Goal: Book appointment/travel/reservation

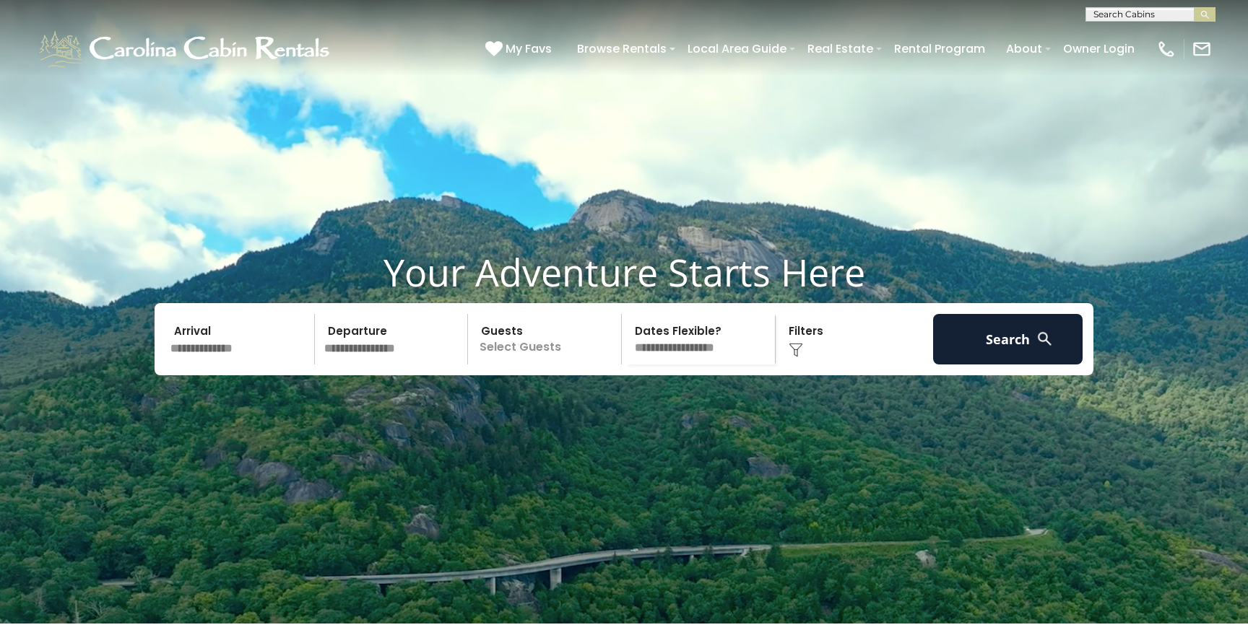
click at [1135, 15] on input "text" at bounding box center [1149, 17] width 126 height 14
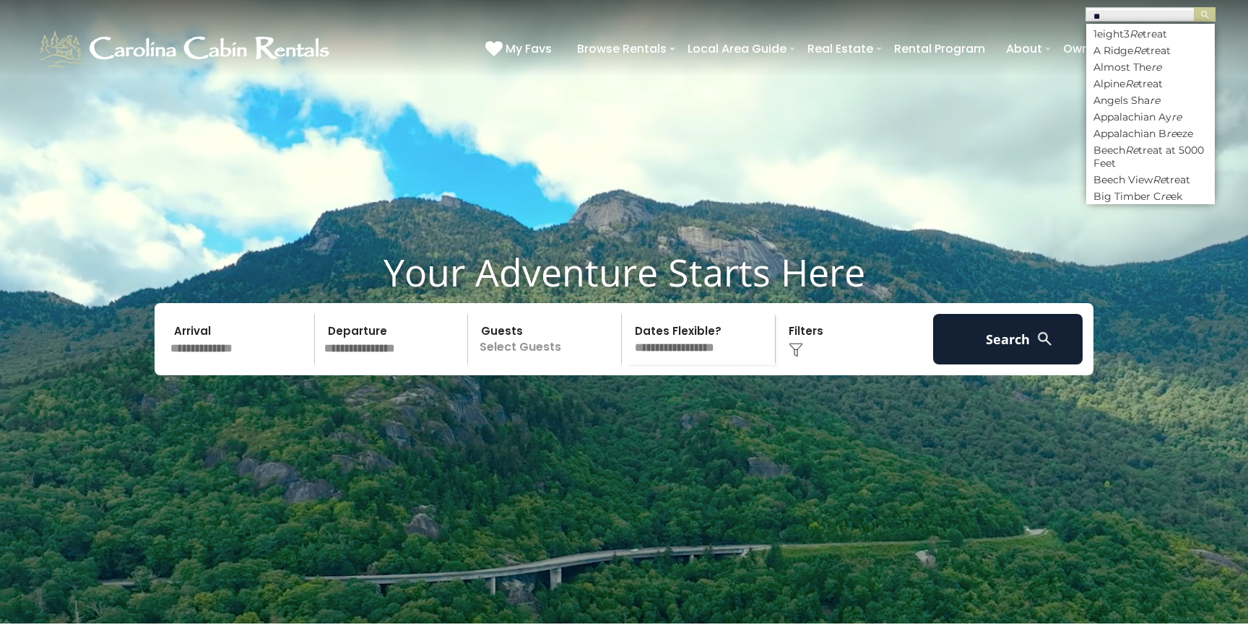
type input "*"
type input "***"
click at [1144, 105] on li "App [GEOGRAPHIC_DATA]" at bounding box center [1150, 100] width 129 height 13
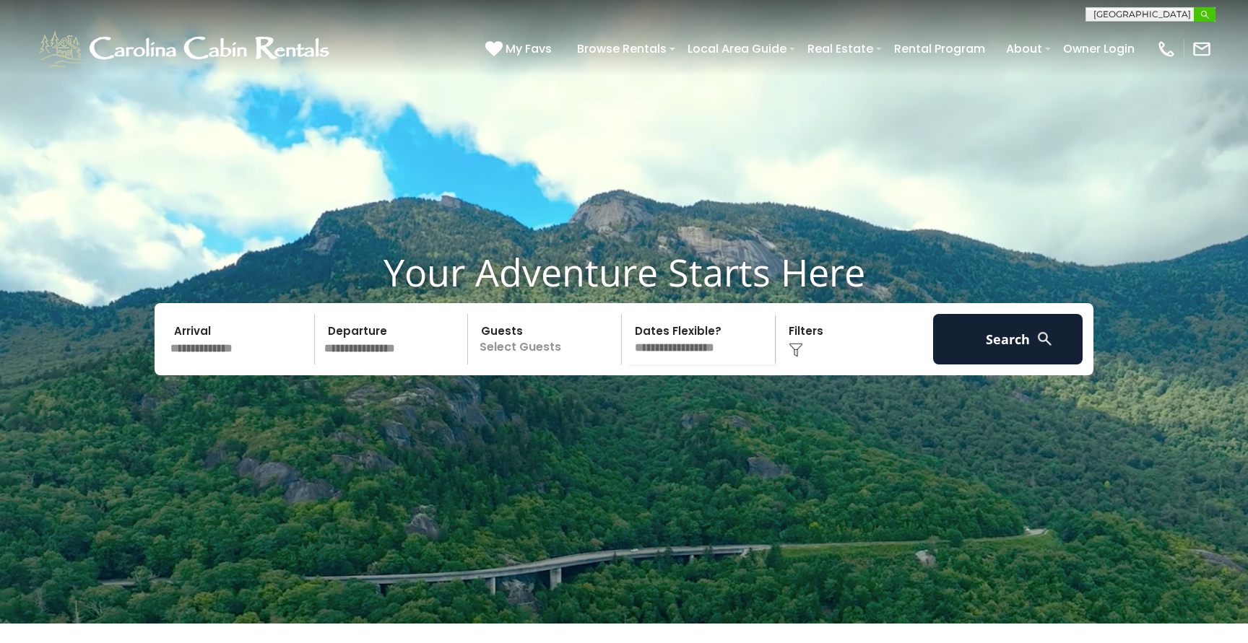
click at [1204, 19] on img "submit" at bounding box center [1204, 14] width 11 height 11
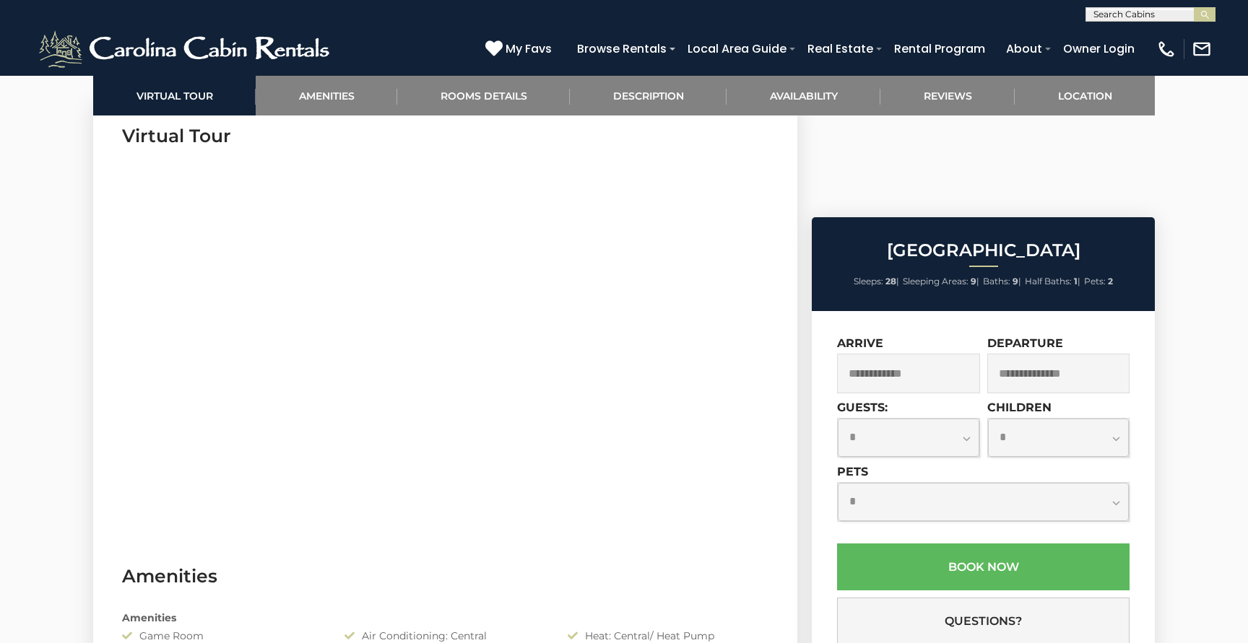
scroll to position [716, 0]
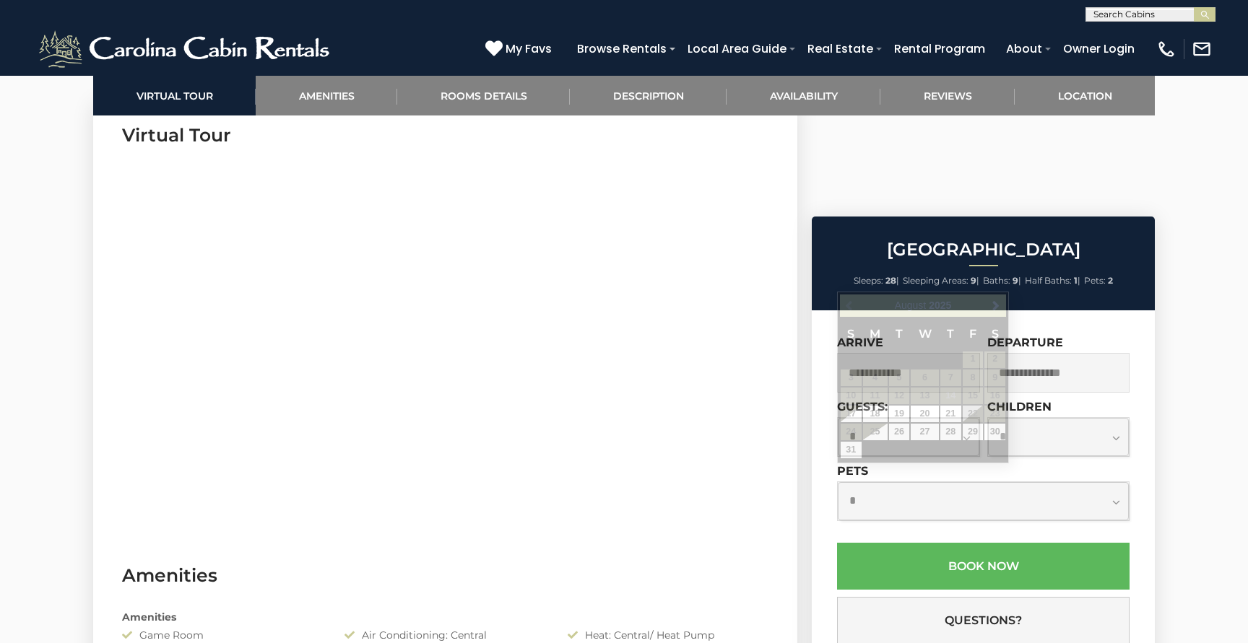
click at [904, 353] on input "text" at bounding box center [908, 373] width 143 height 40
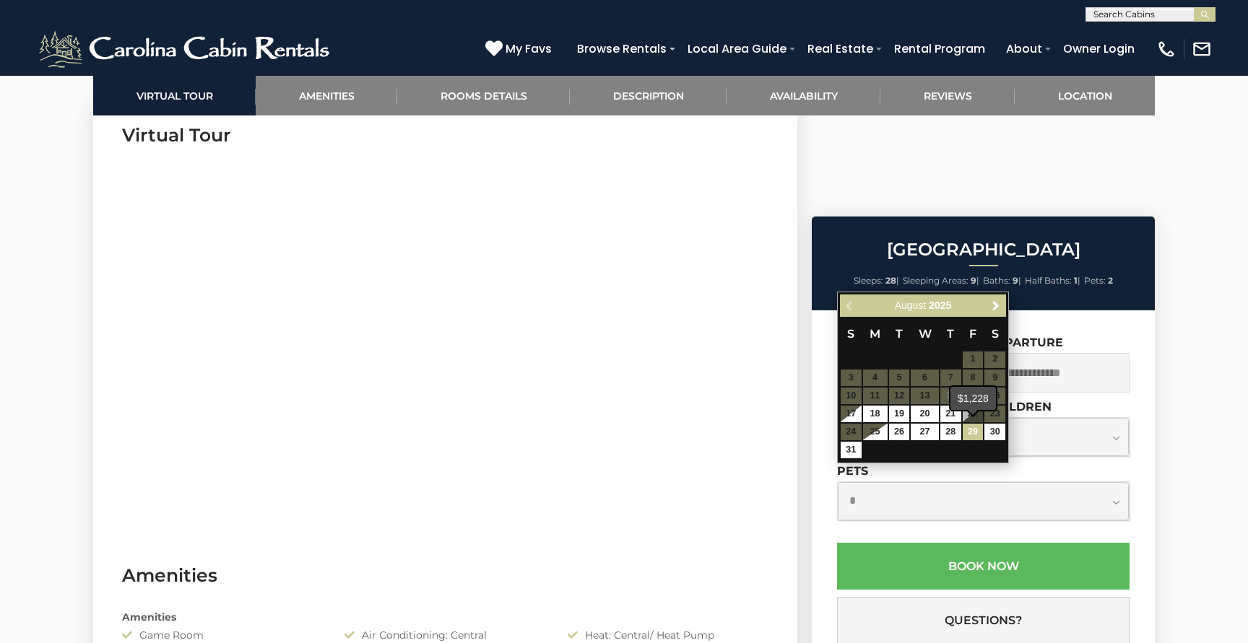
click at [970, 426] on link "29" at bounding box center [973, 432] width 21 height 17
type input "**********"
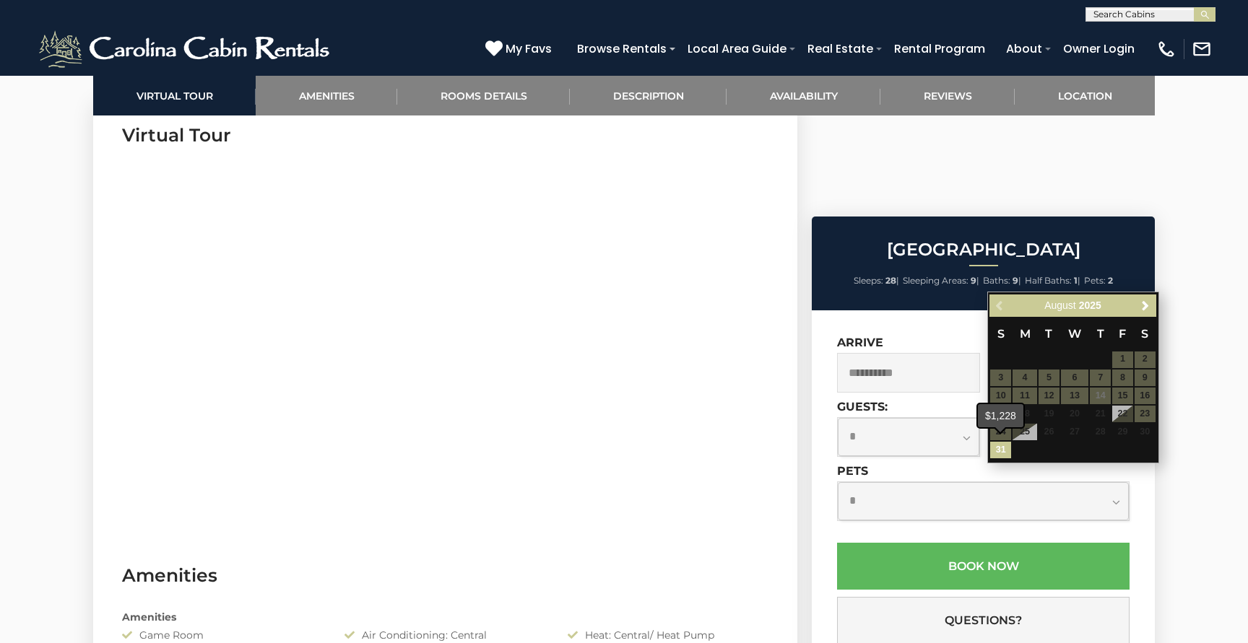
click at [1001, 446] on link "31" at bounding box center [1000, 450] width 21 height 17
type input "**********"
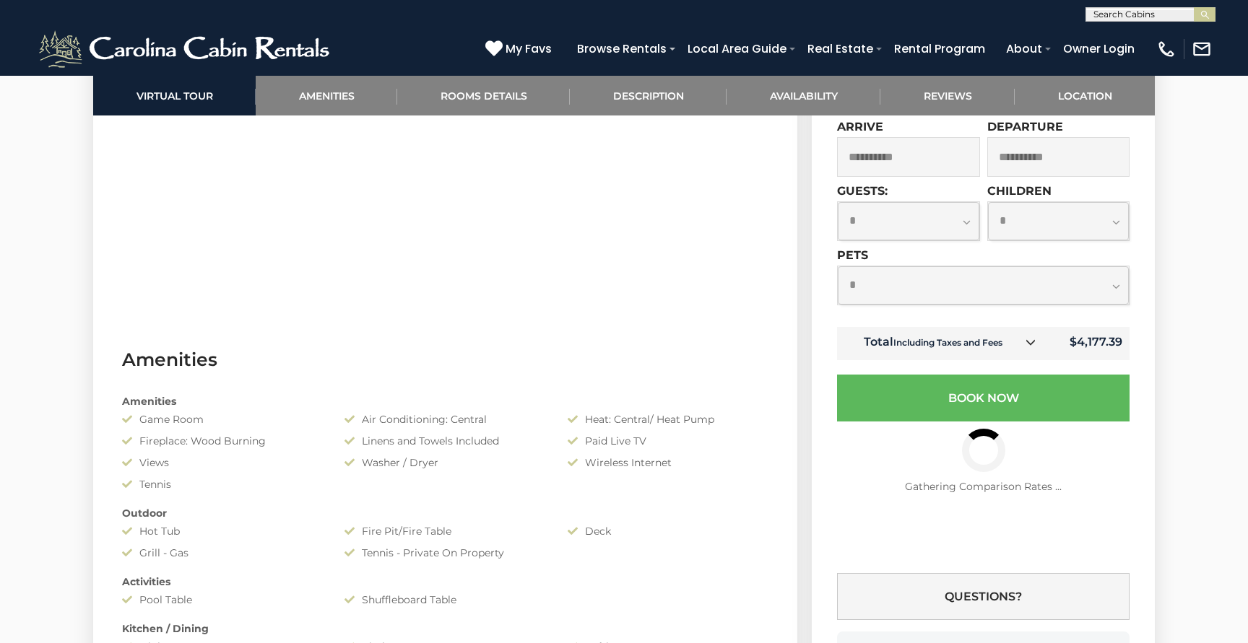
scroll to position [938, 0]
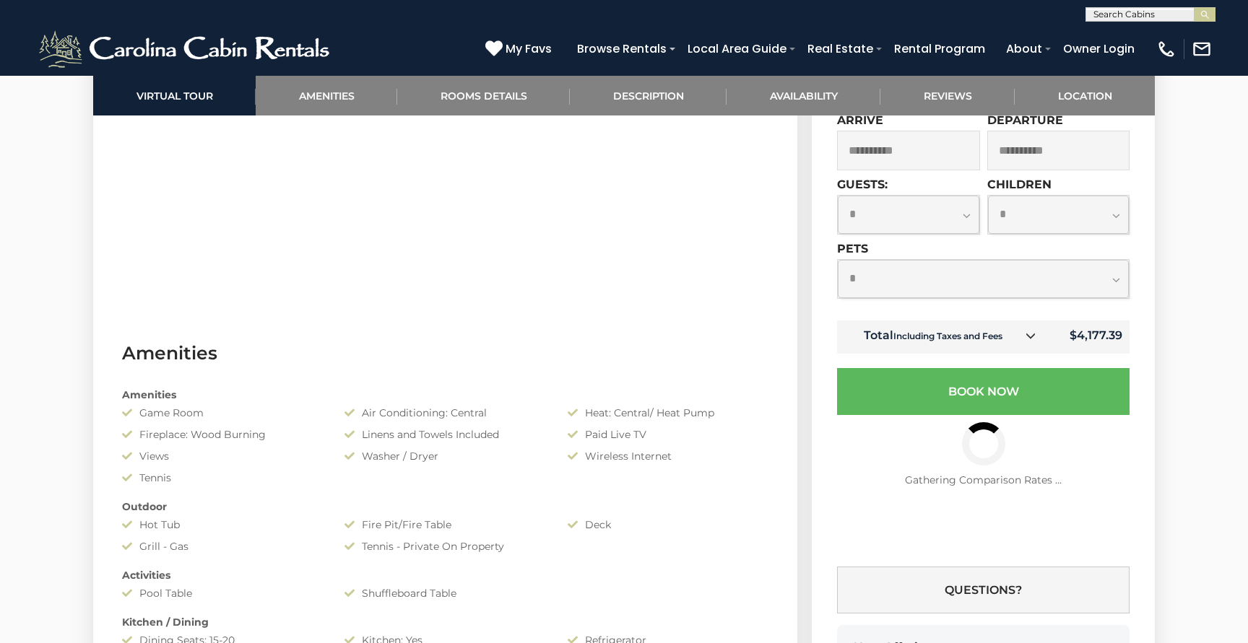
click at [1024, 346] on link at bounding box center [1030, 336] width 19 height 19
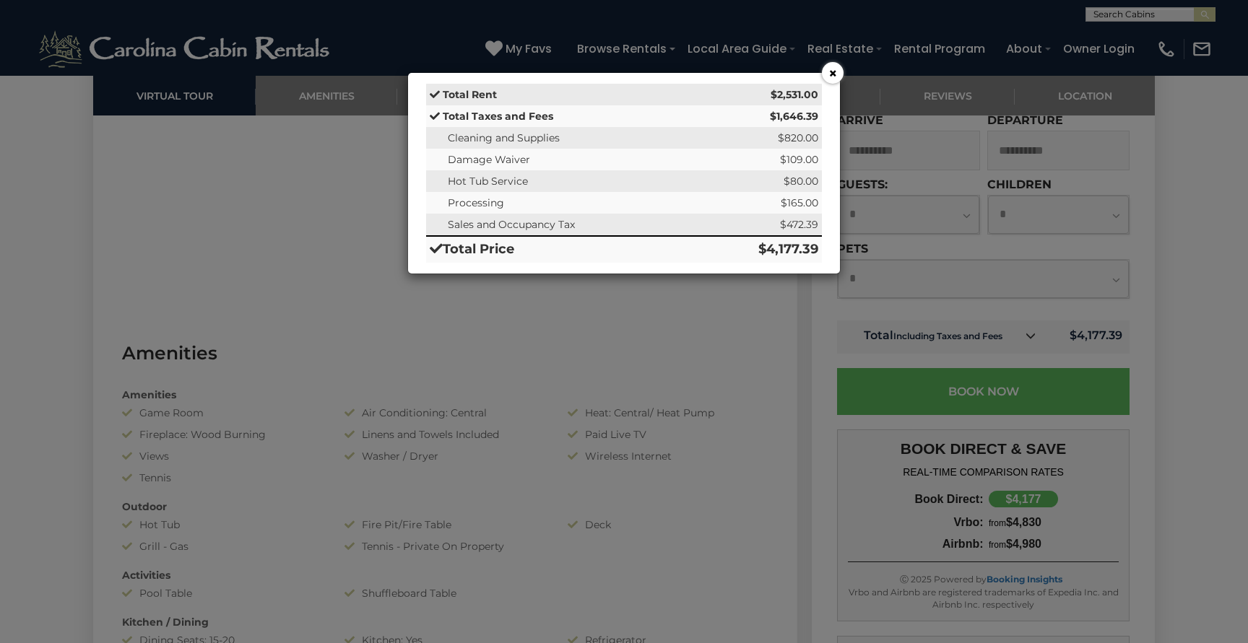
click at [833, 75] on button "×" at bounding box center [833, 73] width 22 height 22
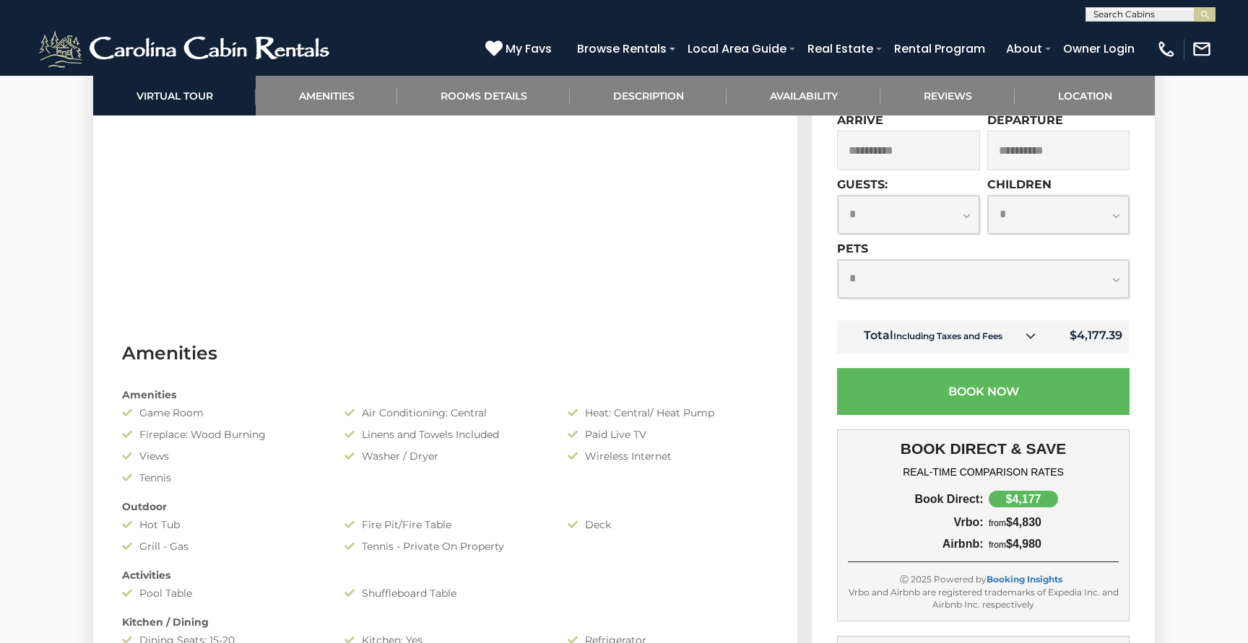
click at [805, 253] on div "Appalachian Mountain Lodge Sleeps: 28 | Sleeping Areas: 9 | Baths: 9 | Half Bat…" at bounding box center [984, 399] width 361 height 810
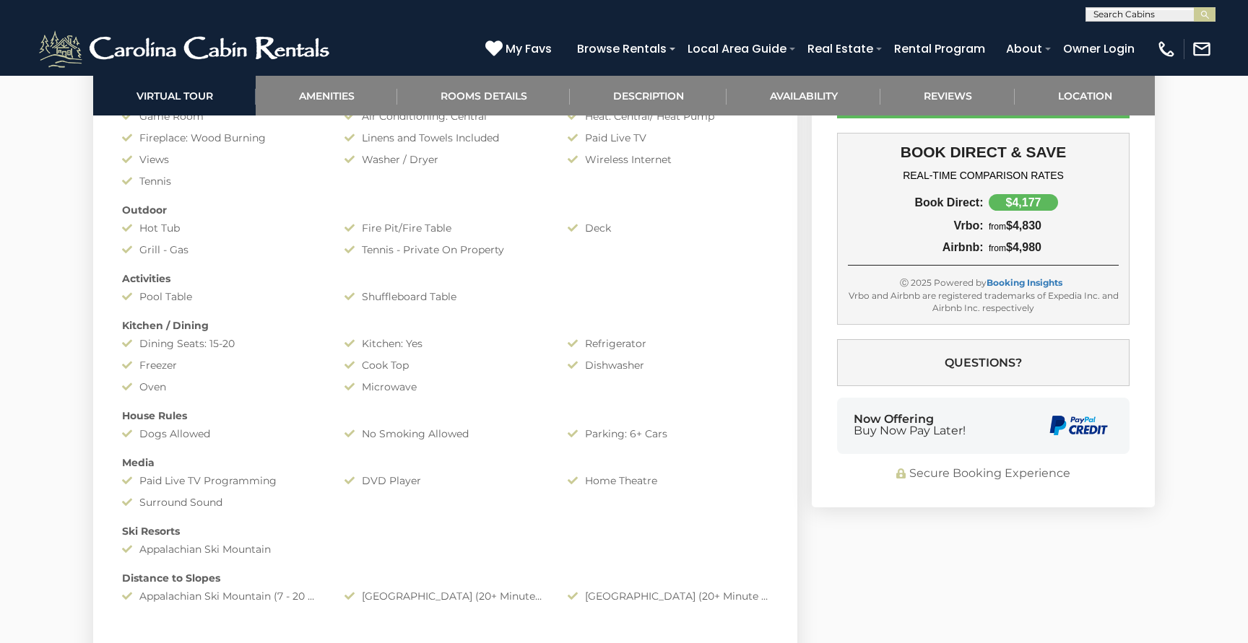
scroll to position [1235, 0]
